Goal: Navigation & Orientation: Find specific page/section

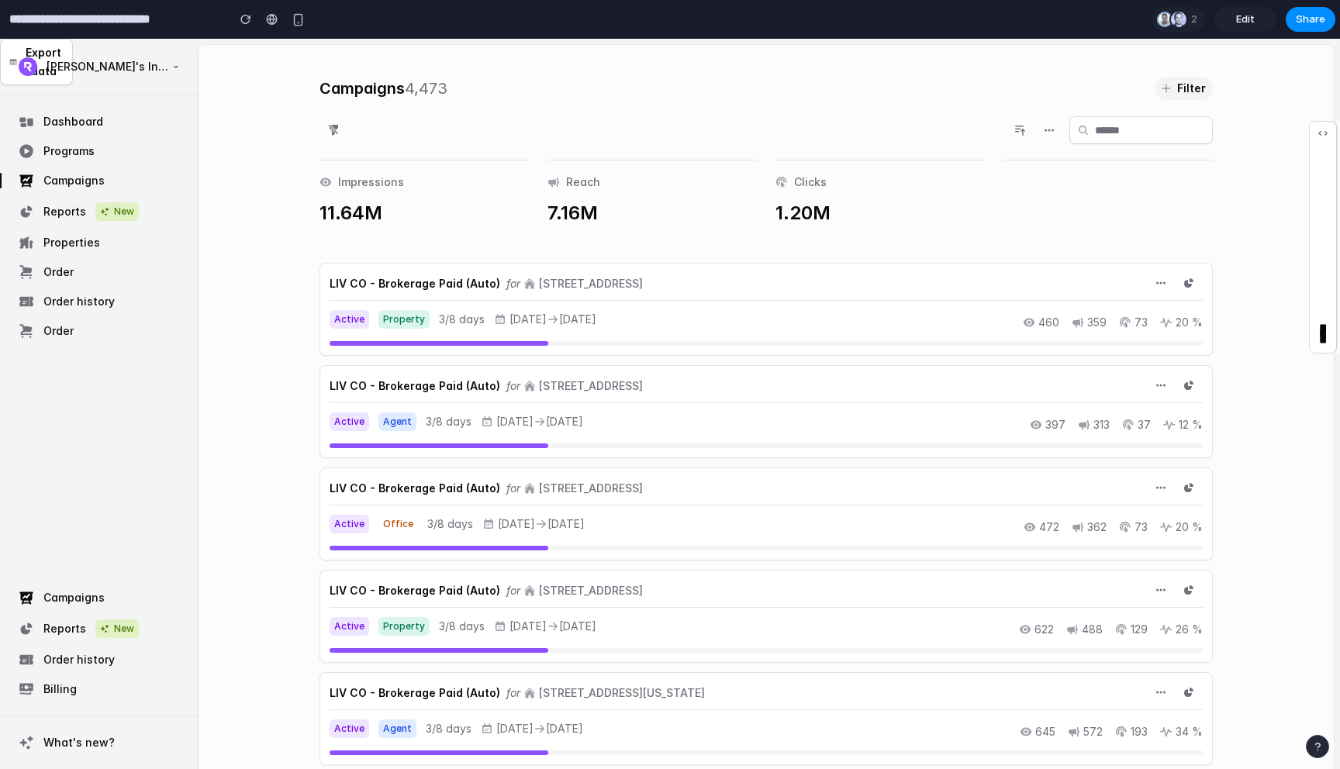
scroll to position [5, 0]
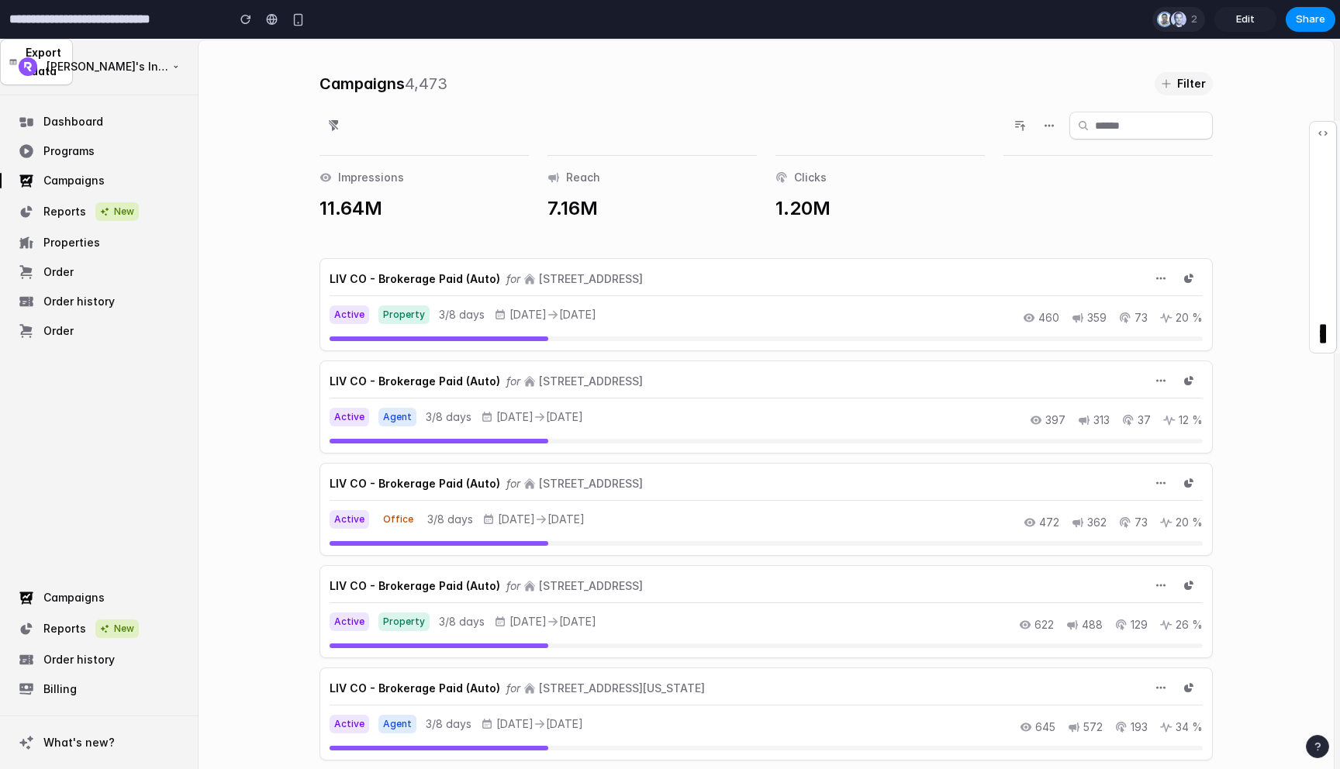
click at [1181, 20] on div at bounding box center [1179, 20] width 16 height 16
click at [72, 21] on div "Seen by Alexander Malm Joe Manning" at bounding box center [670, 384] width 1340 height 769
click at [86, 20] on input "**********" at bounding box center [114, 19] width 216 height 28
click at [45, 12] on input "**********" at bounding box center [114, 19] width 216 height 28
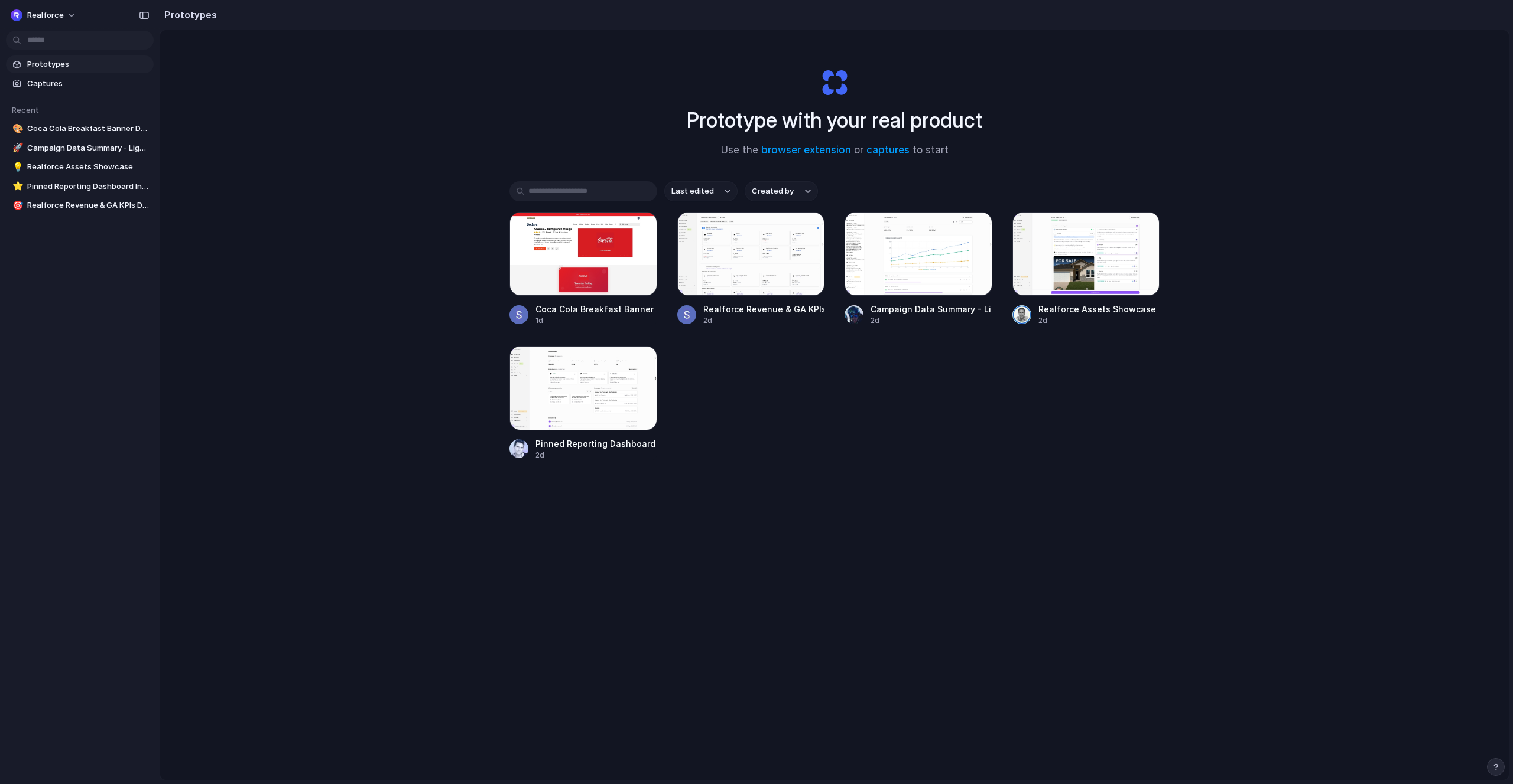
click at [236, 178] on div "Prototype with your real product Use the browser extension or captures to start…" at bounding box center [834, 437] width 1348 height 813
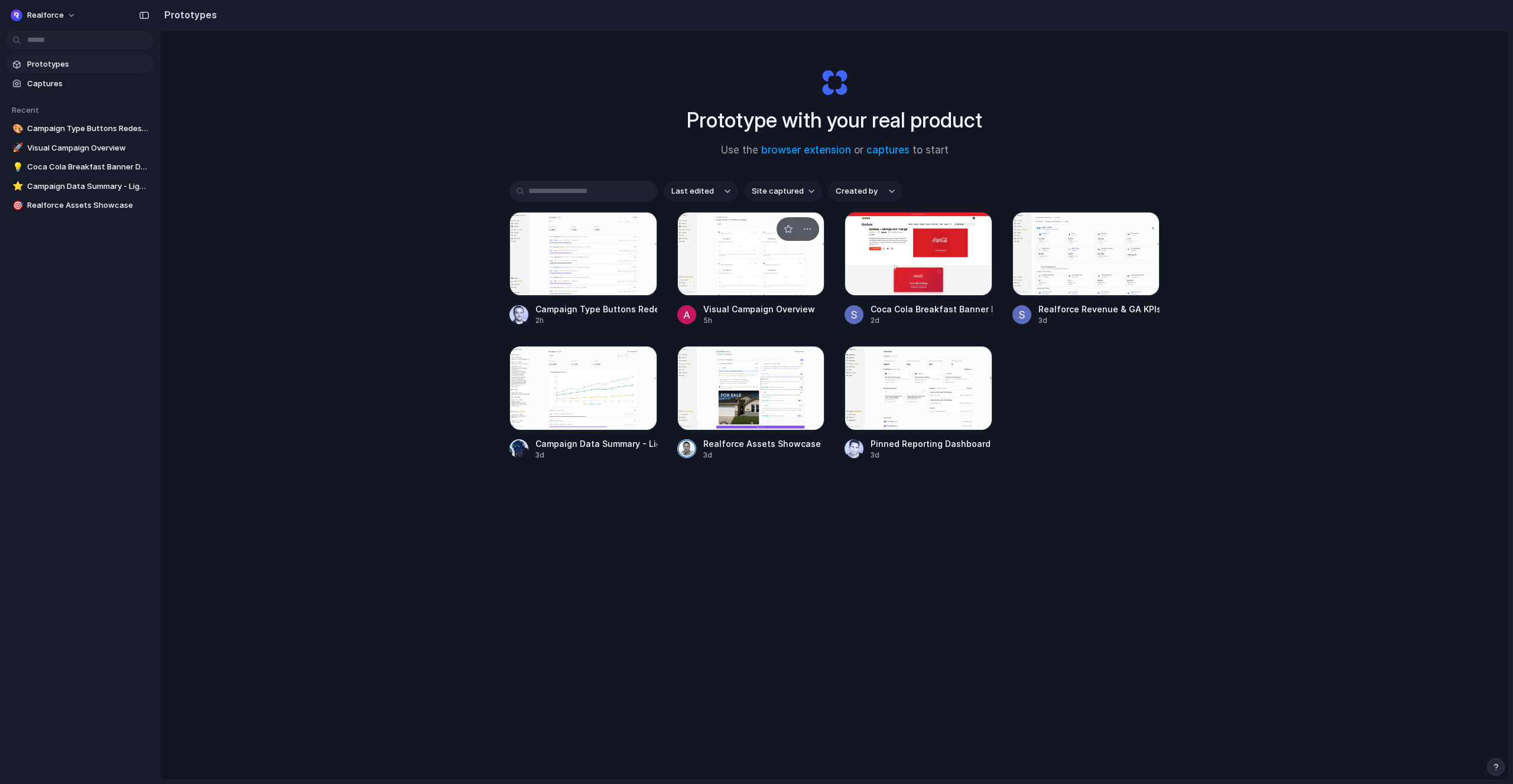
click at [688, 316] on div at bounding box center [686, 315] width 19 height 19
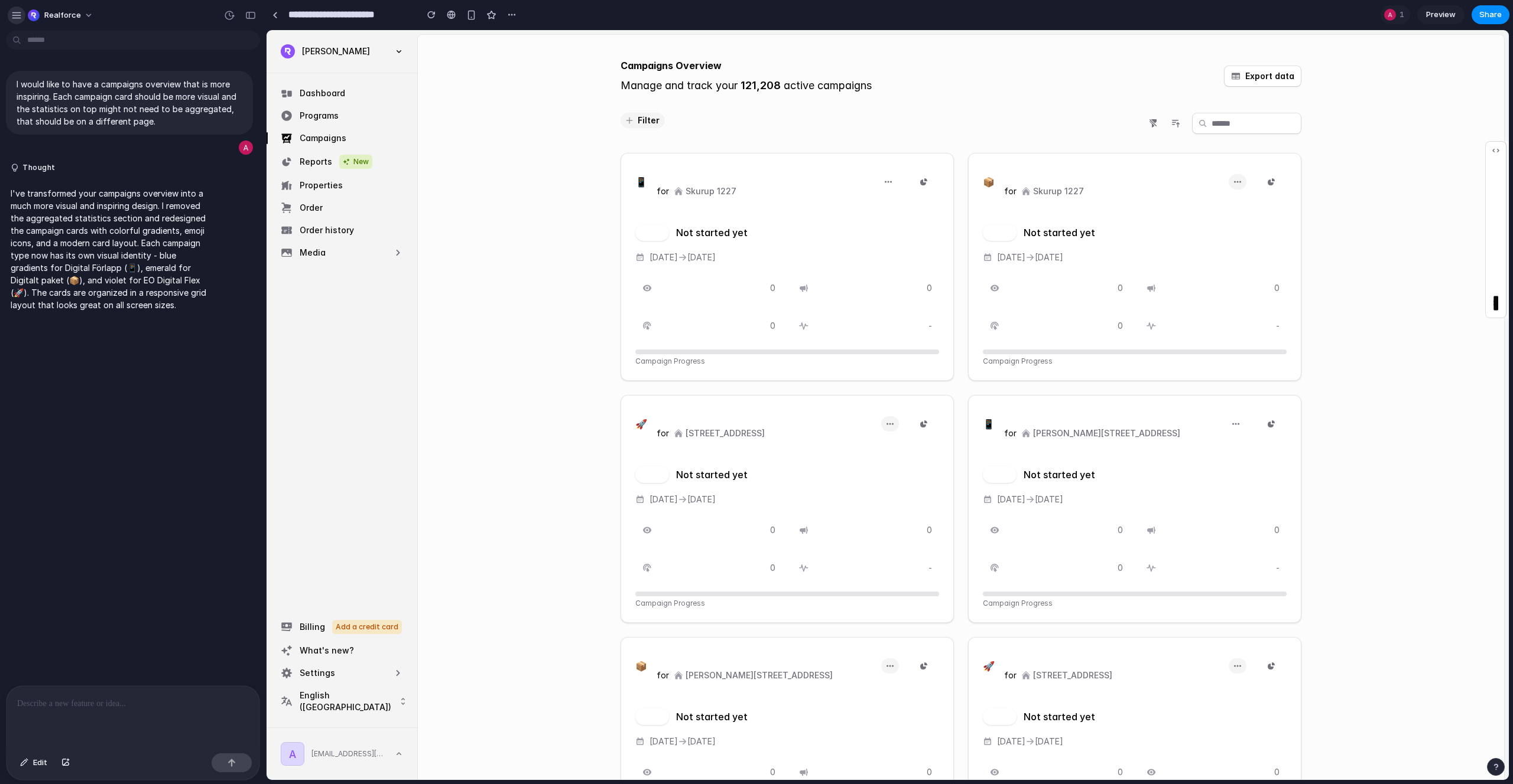
click at [17, 15] on div "button" at bounding box center [17, 15] width 11 height 11
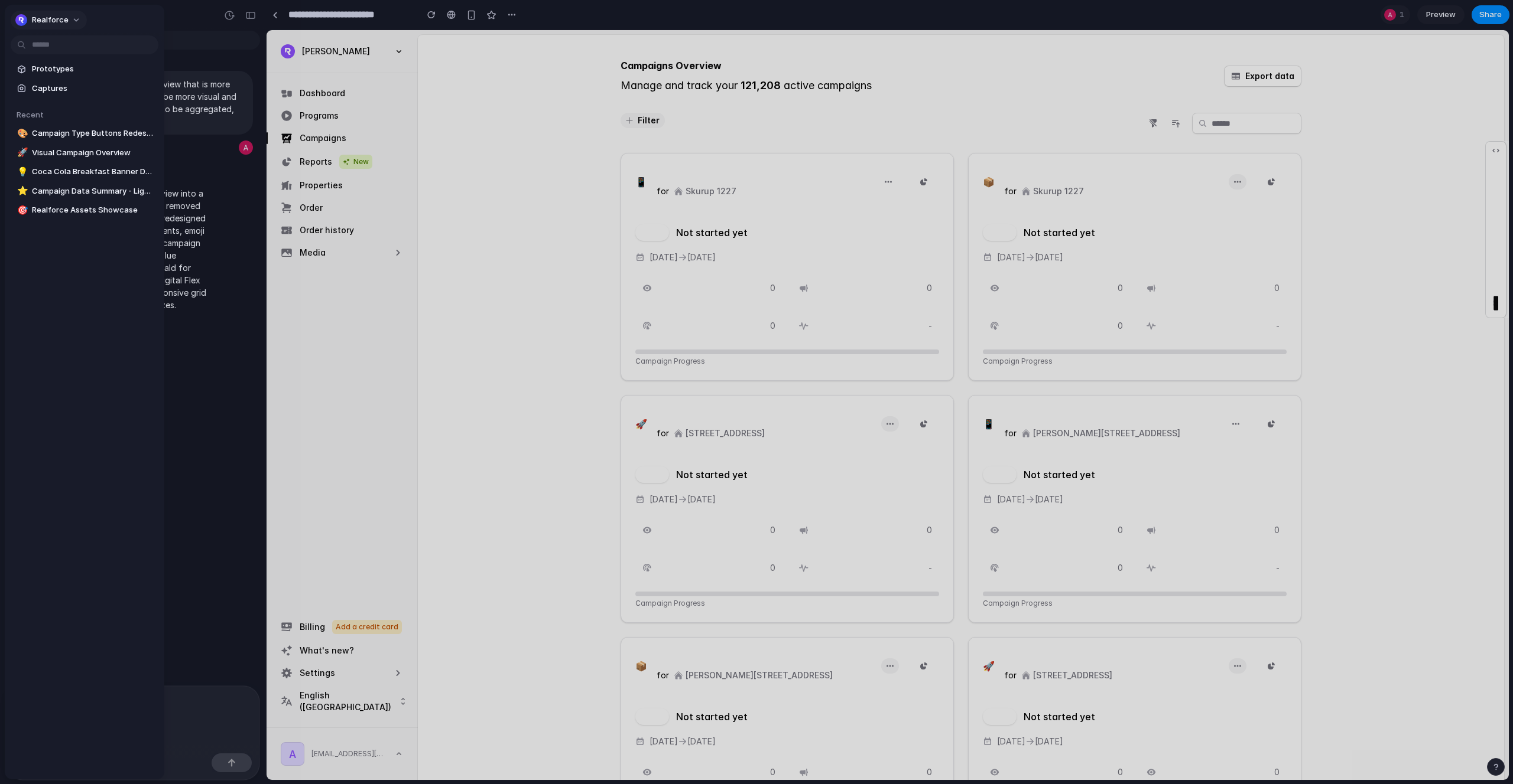
click at [62, 18] on span "Realforce" at bounding box center [50, 21] width 37 height 12
click at [61, 43] on span "Settings" at bounding box center [48, 46] width 33 height 12
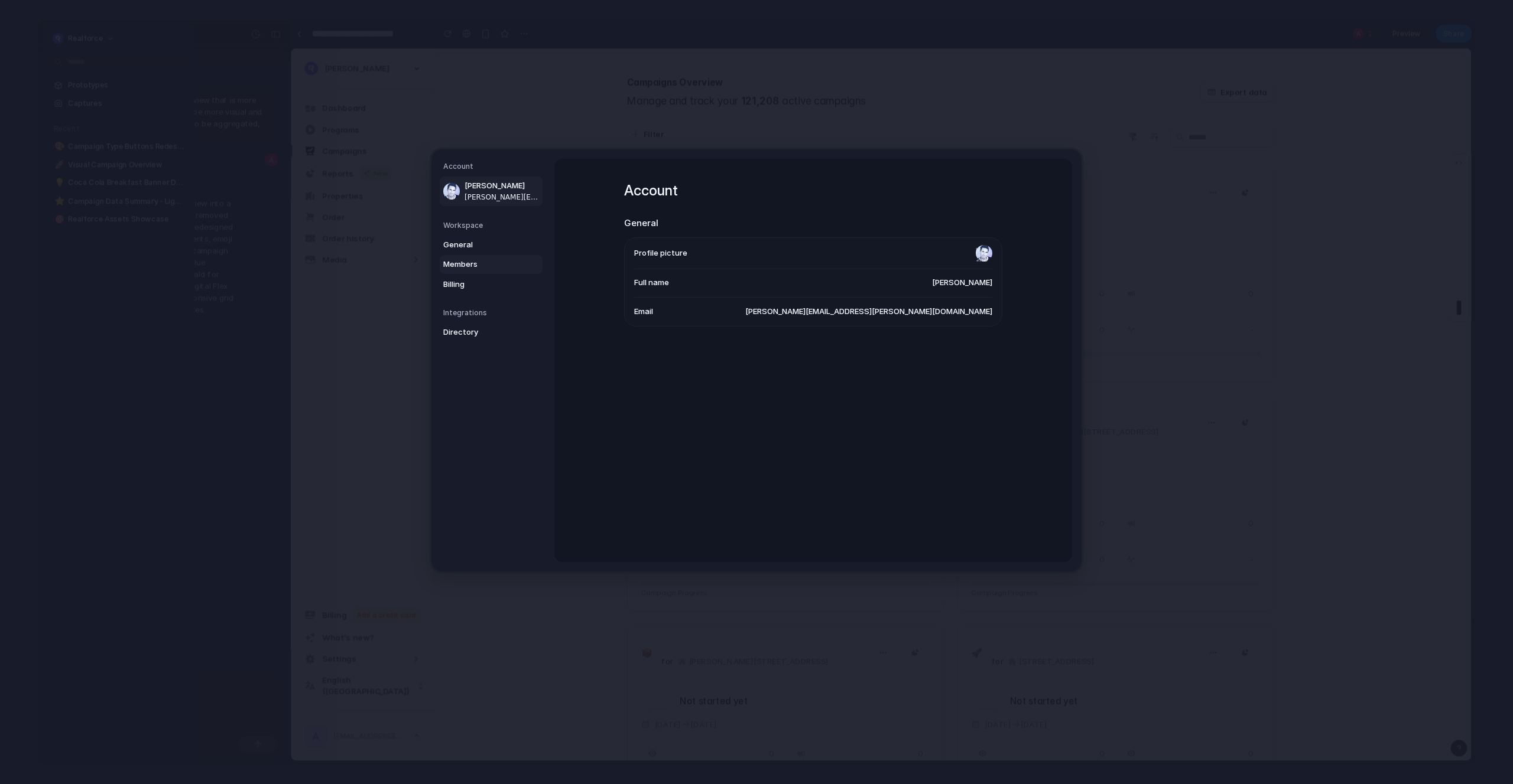
click at [479, 267] on span "Members" at bounding box center [480, 265] width 75 height 12
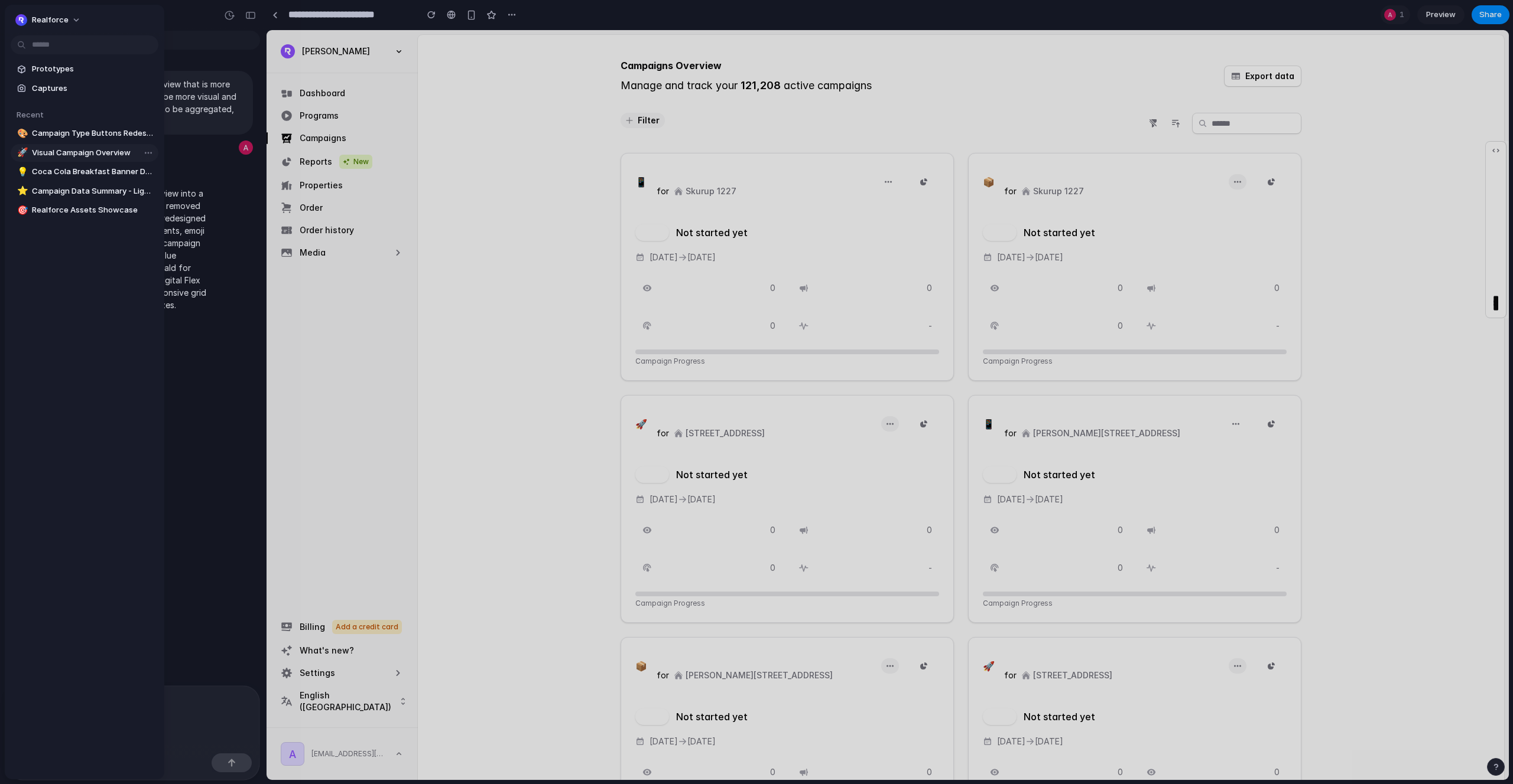
click at [67, 154] on span "Visual Campaign Overview" at bounding box center [93, 153] width 122 height 12
click at [63, 135] on span "Campaign Type Buttons Redesign" at bounding box center [93, 133] width 122 height 12
type input "**********"
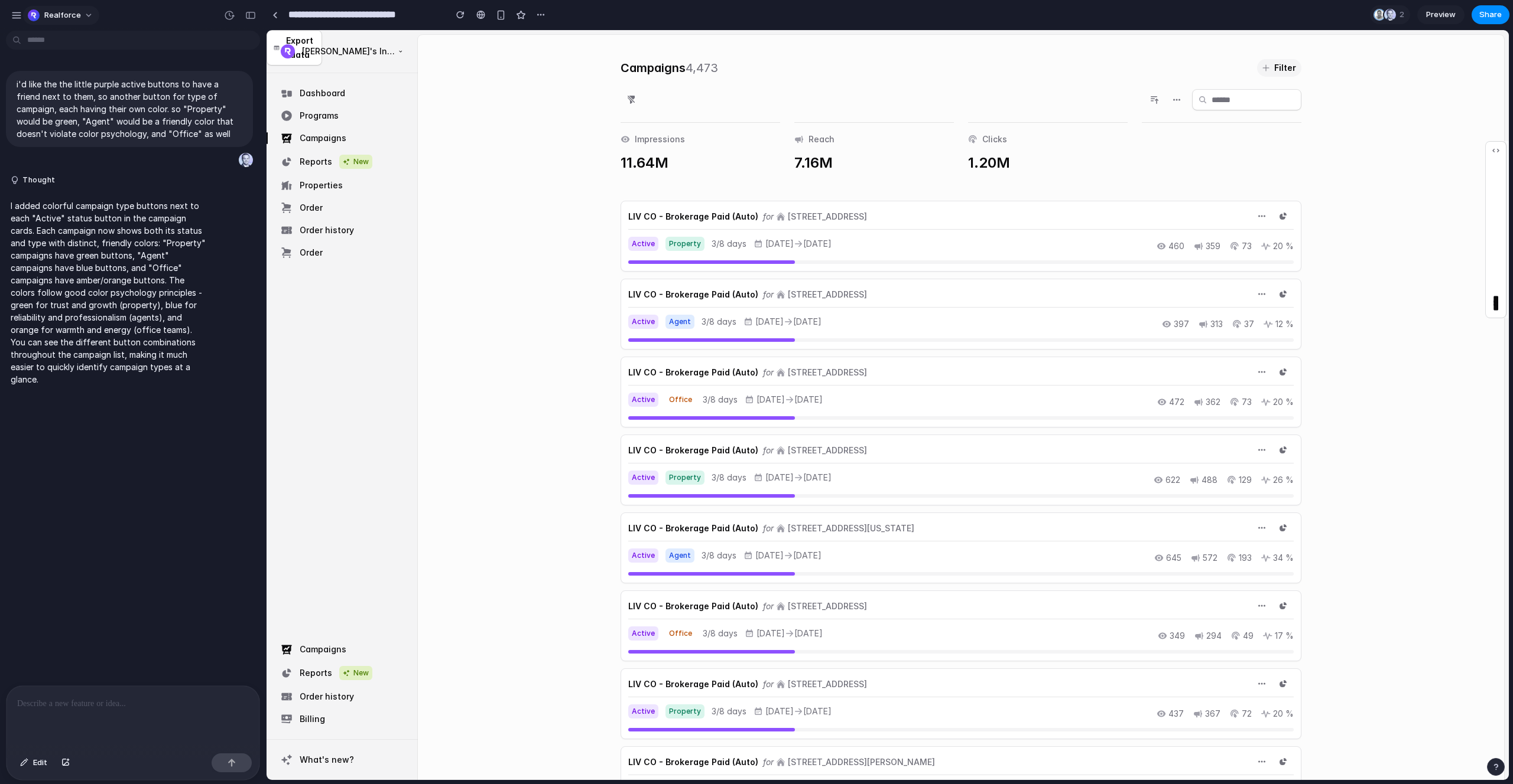
click at [60, 17] on span "Realforce" at bounding box center [63, 15] width 37 height 12
click at [161, 27] on div "Settings Invite members Change theme Sign out" at bounding box center [756, 392] width 1513 height 784
click at [17, 14] on div "button" at bounding box center [17, 15] width 11 height 11
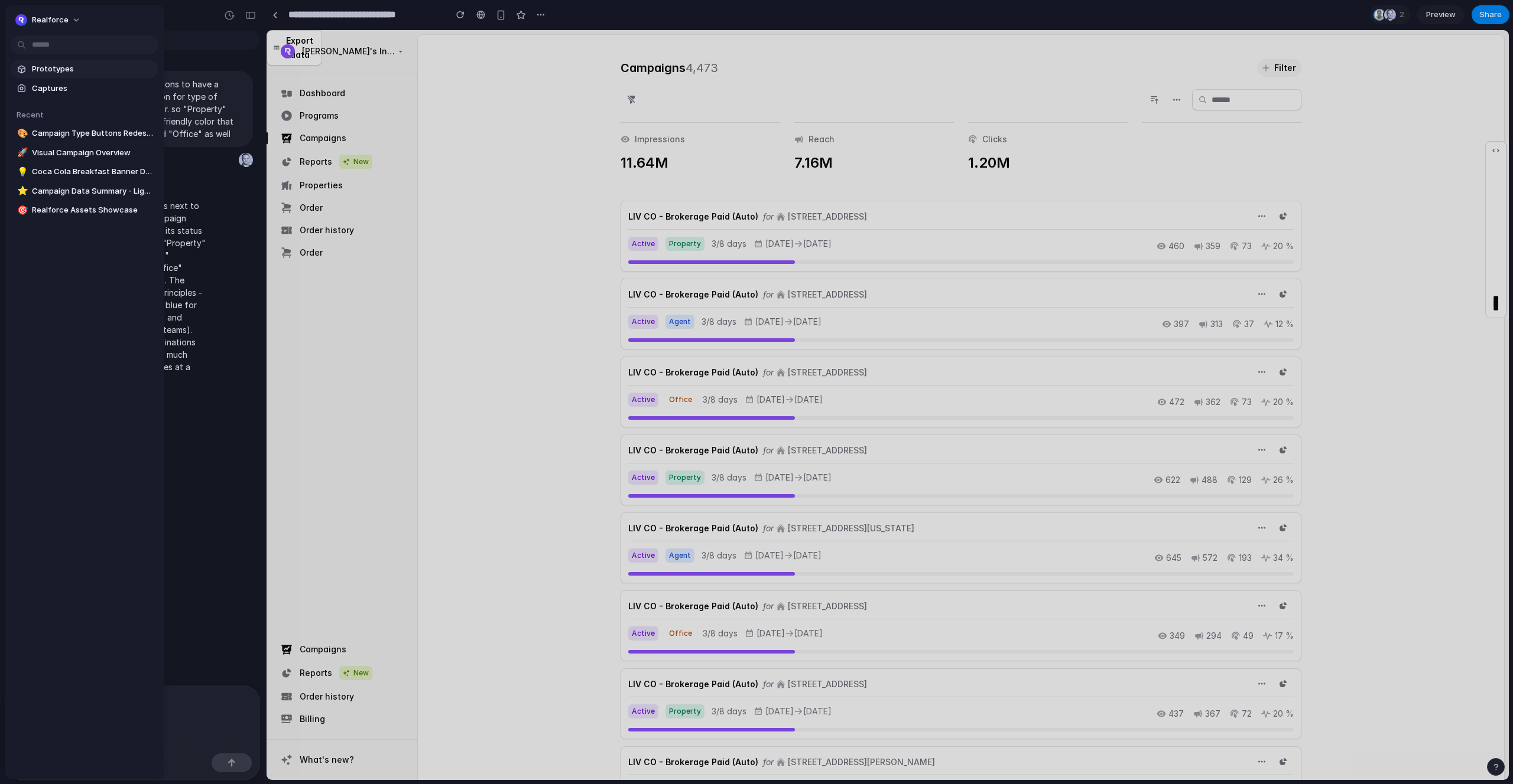
click at [66, 70] on span "Prototypes" at bounding box center [93, 69] width 122 height 12
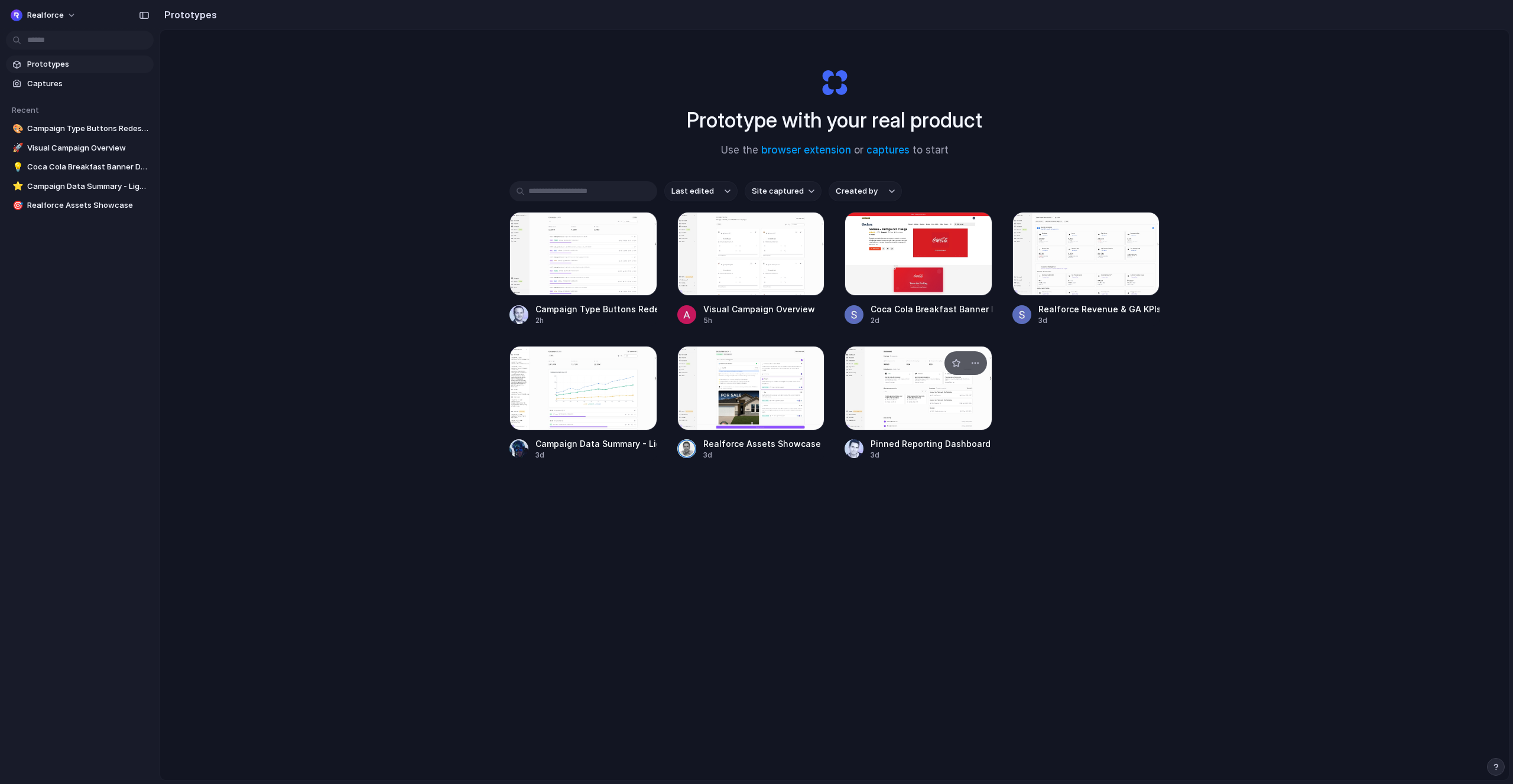
click at [928, 399] on div at bounding box center [918, 388] width 148 height 84
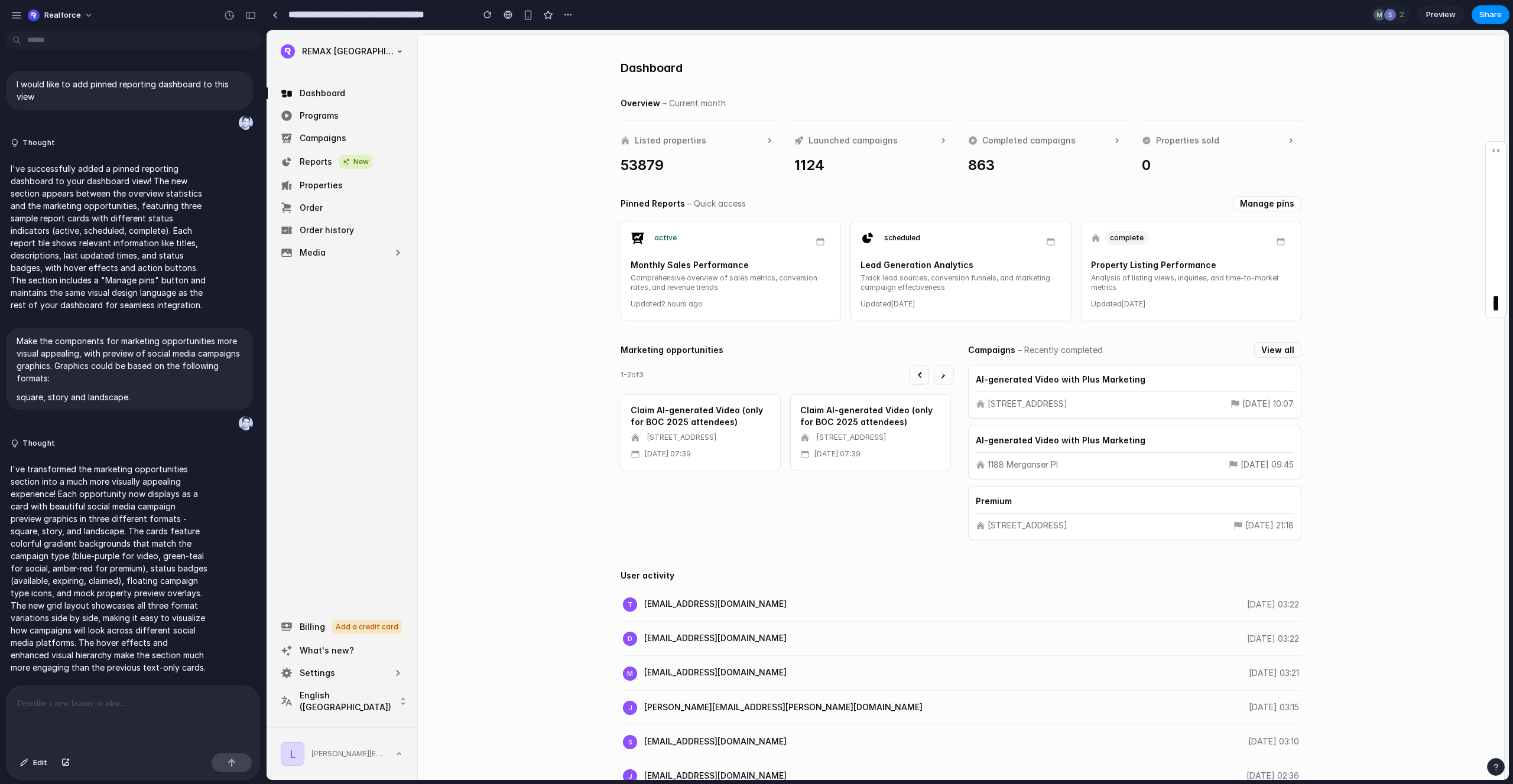
click at [944, 379] on icon "Next opportunities" at bounding box center [944, 375] width 9 height 9
click at [923, 374] on icon "Previous opportunities" at bounding box center [918, 375] width 9 height 9
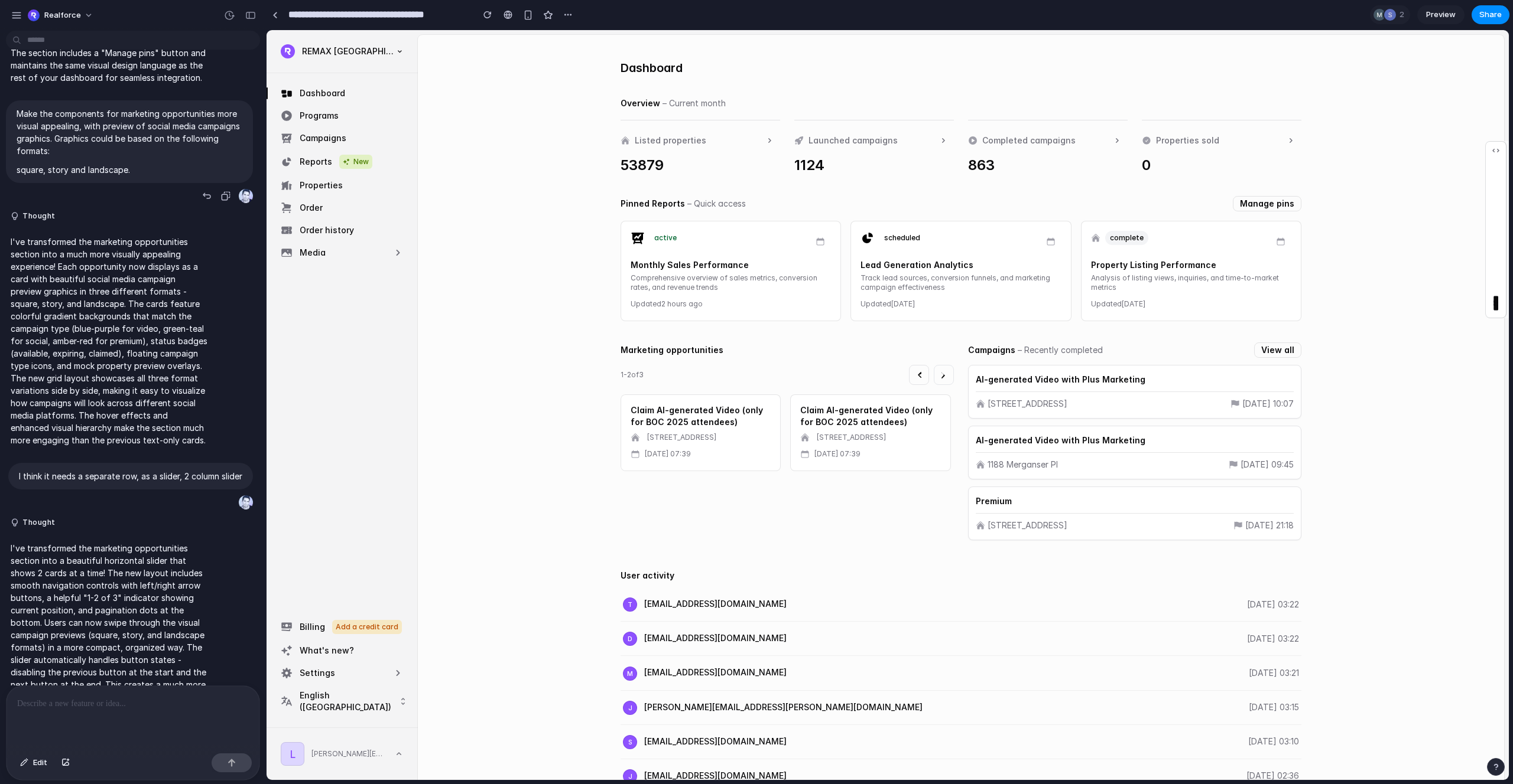
scroll to position [282, 0]
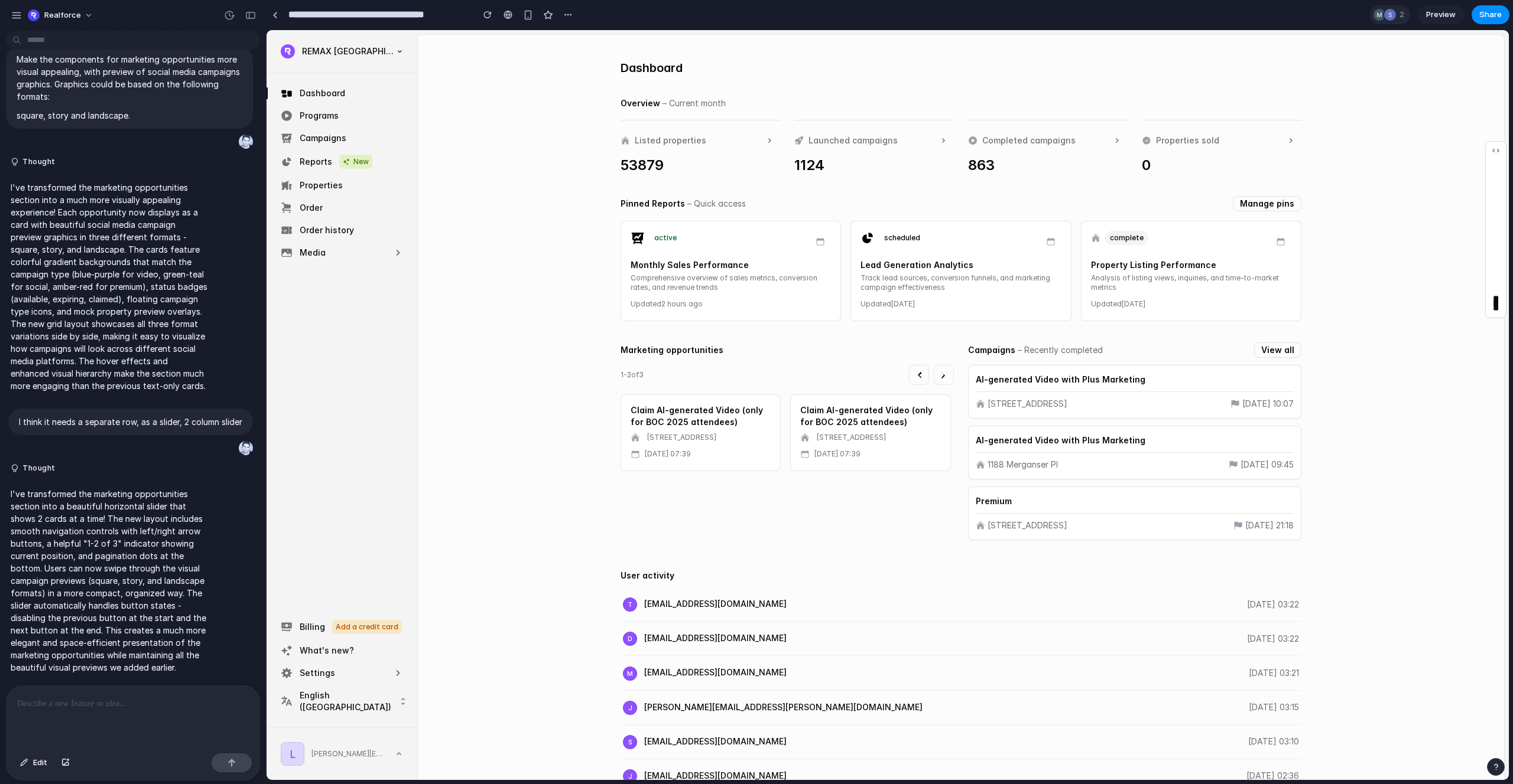
click at [1390, 15] on div at bounding box center [1390, 15] width 12 height 12
click at [1378, 14] on div "Seen by [PERSON_NAME] [PERSON_NAME]" at bounding box center [756, 392] width 1513 height 784
click at [1380, 14] on div at bounding box center [1380, 15] width 12 height 12
click at [1451, 101] on div "Seen by [PERSON_NAME] [PERSON_NAME]" at bounding box center [756, 392] width 1513 height 784
